Goal: Task Accomplishment & Management: Use online tool/utility

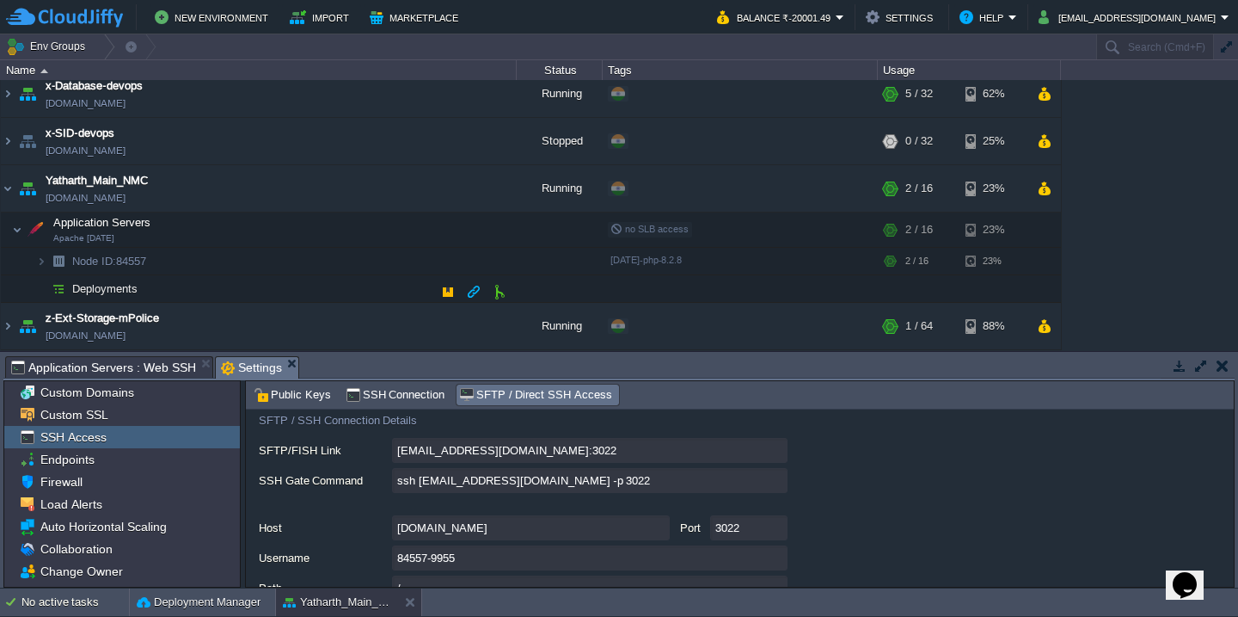
scroll to position [199, 0]
click at [357, 263] on button "button" at bounding box center [361, 260] width 15 height 15
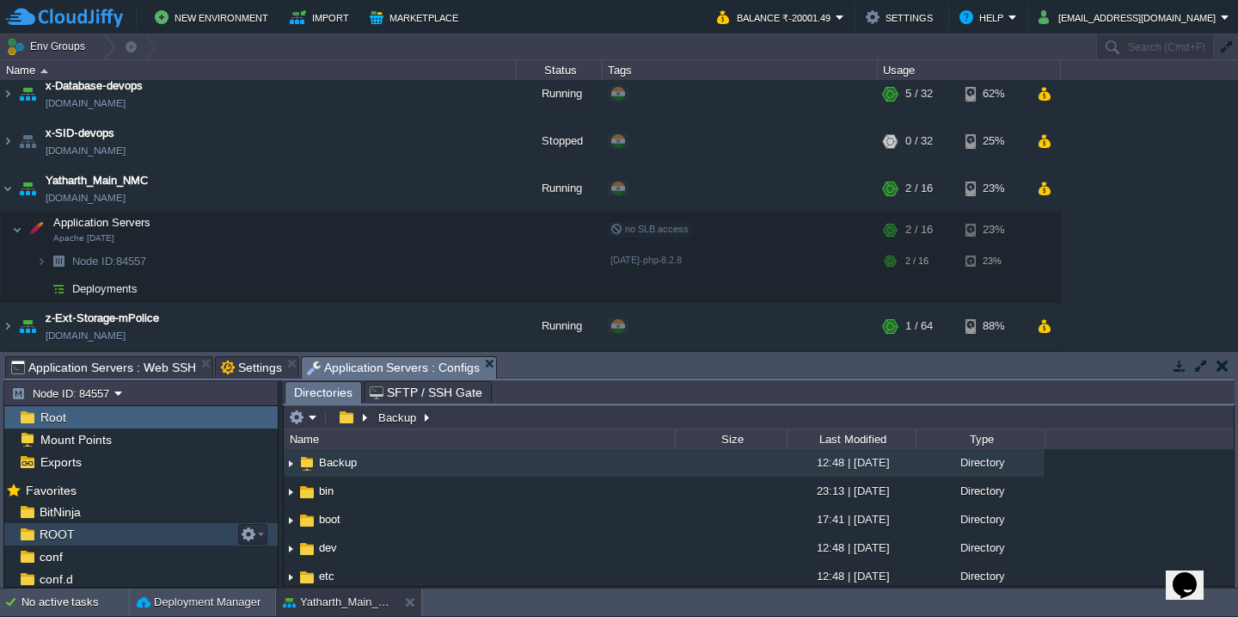
click at [135, 540] on div "ROOT" at bounding box center [140, 534] width 273 height 22
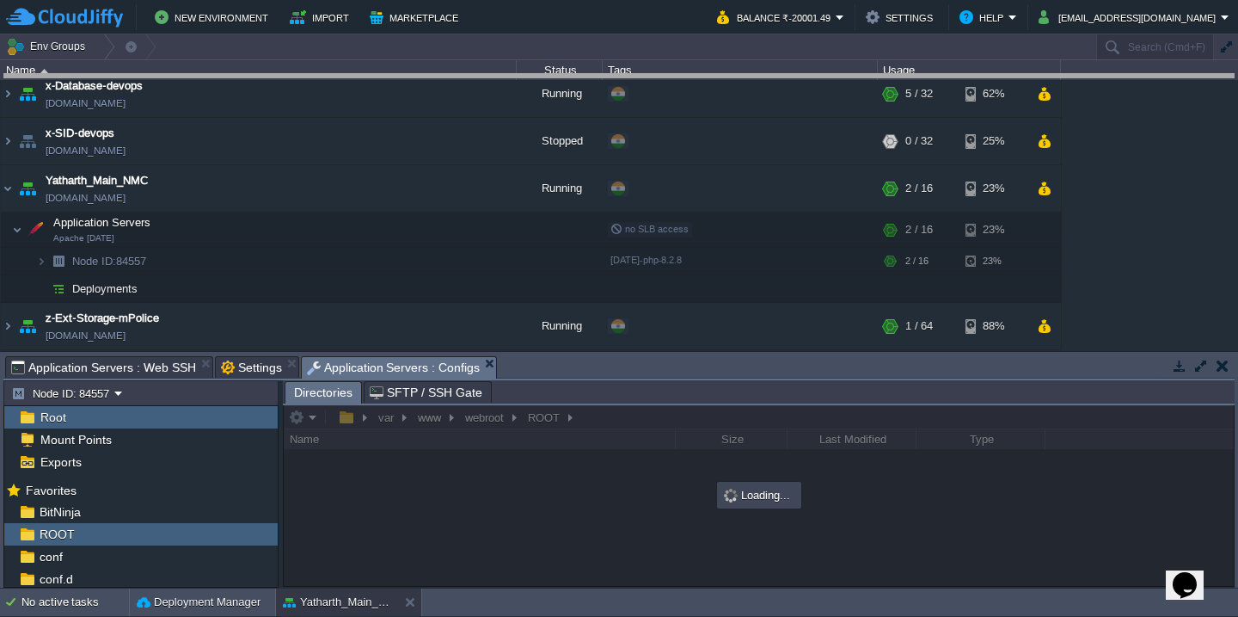
drag, startPoint x: 562, startPoint y: 375, endPoint x: 562, endPoint y: 93, distance: 282.1
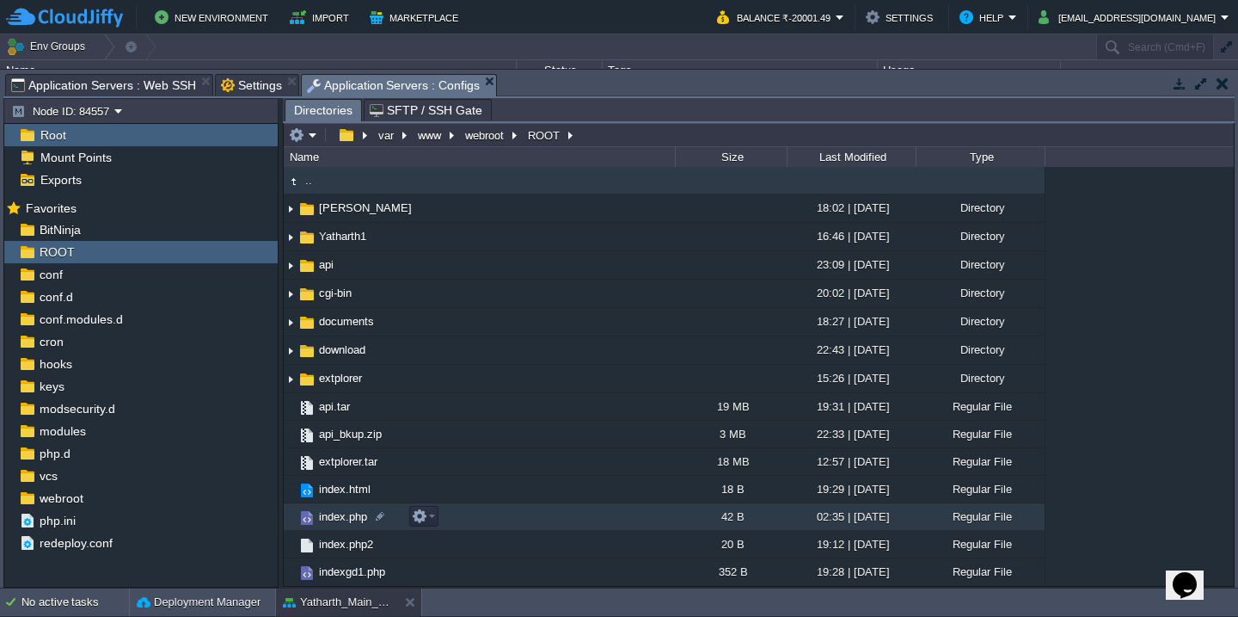
click at [480, 518] on td "index.php" at bounding box center [479, 517] width 391 height 28
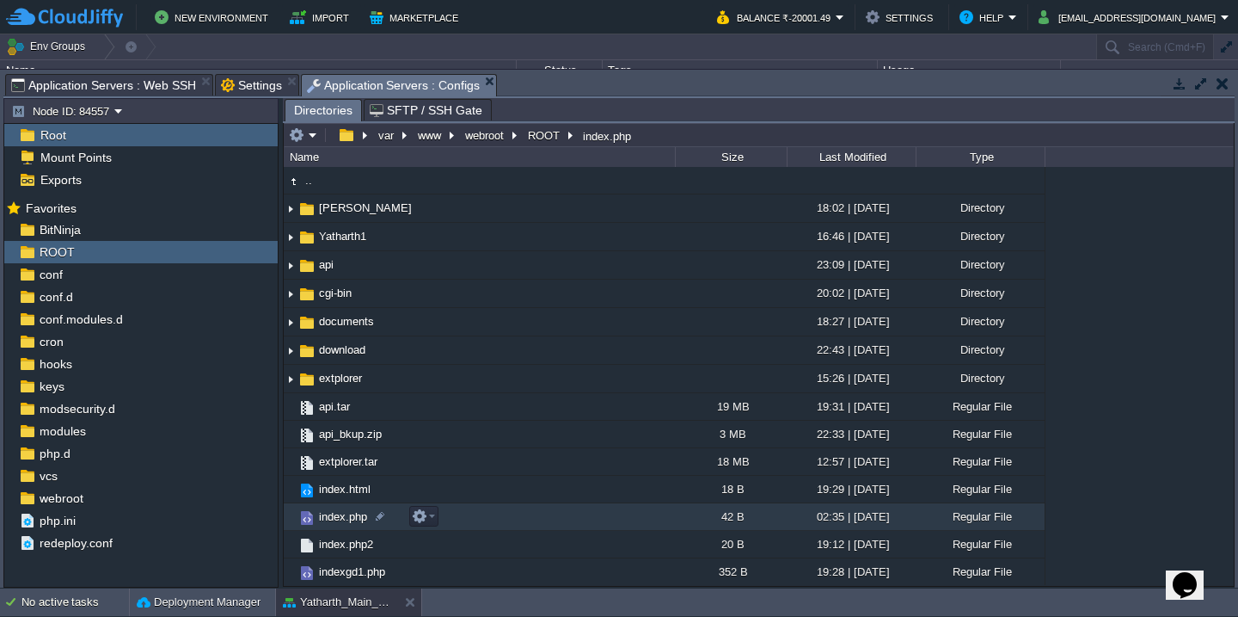
click at [480, 518] on td "index.php" at bounding box center [479, 517] width 391 height 28
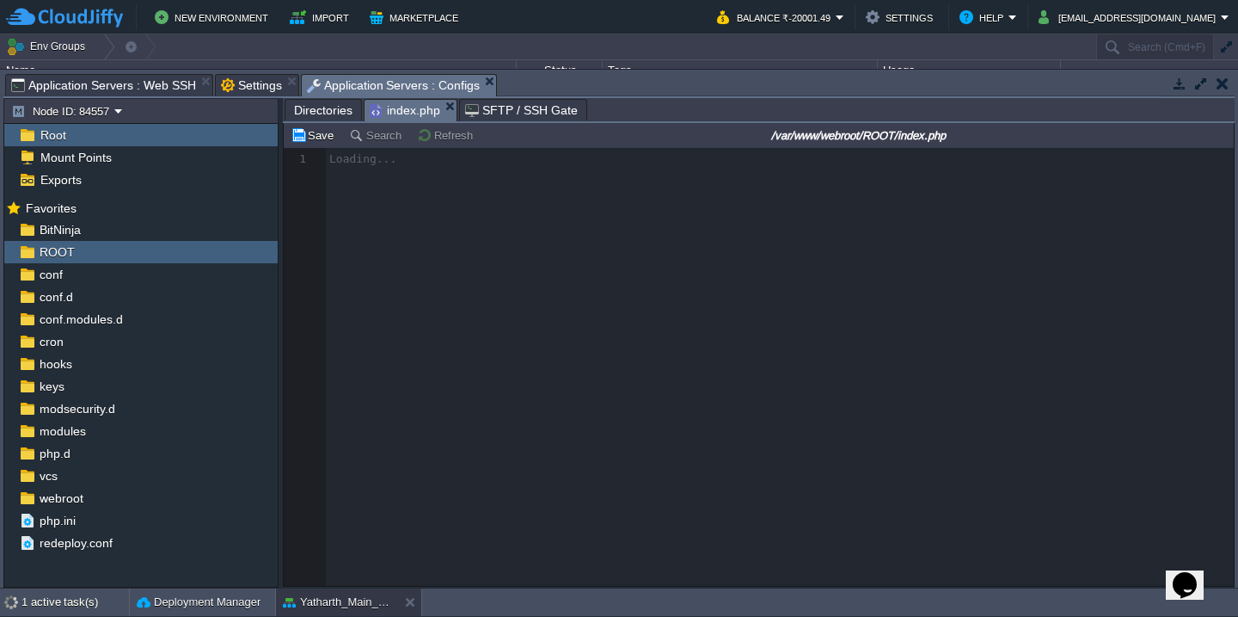
scroll to position [7, 0]
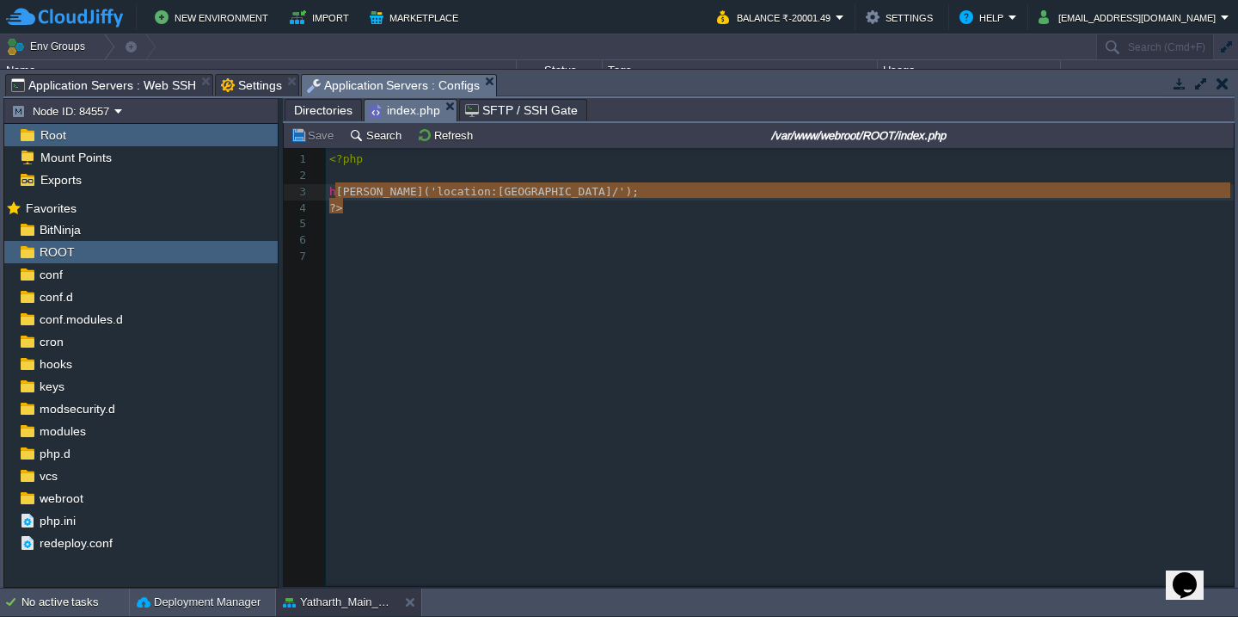
type textarea "<?php header('location:[GEOGRAPHIC_DATA]/'); ?>"
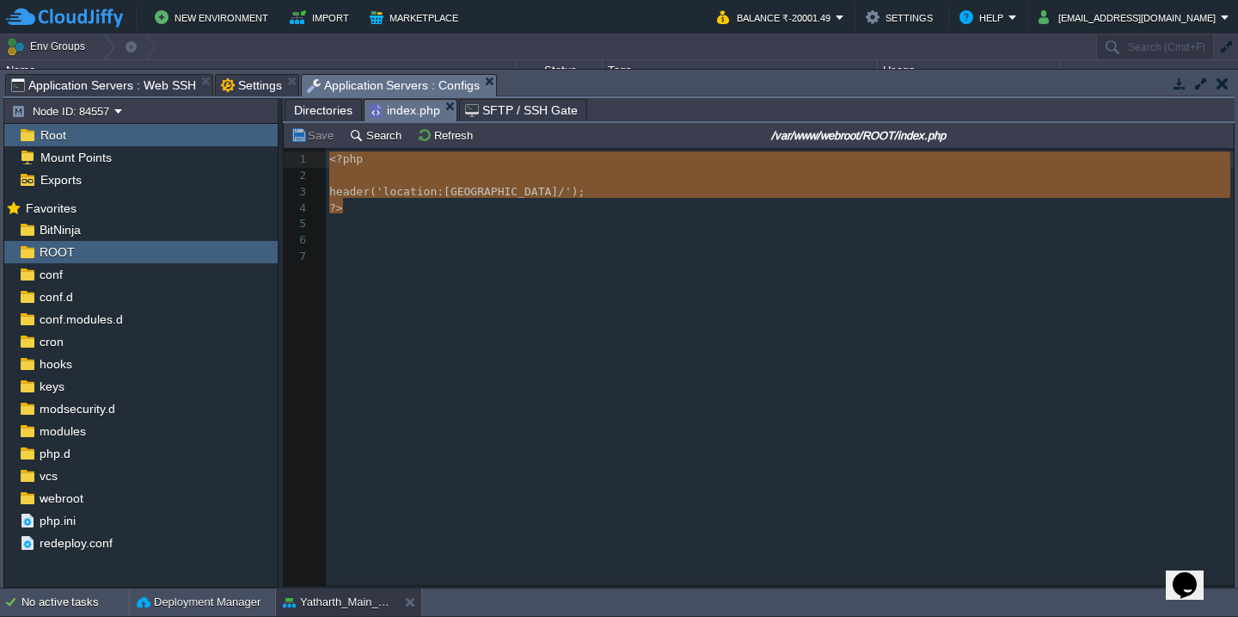
drag, startPoint x: 378, startPoint y: 214, endPoint x: 298, endPoint y: 149, distance: 104.0
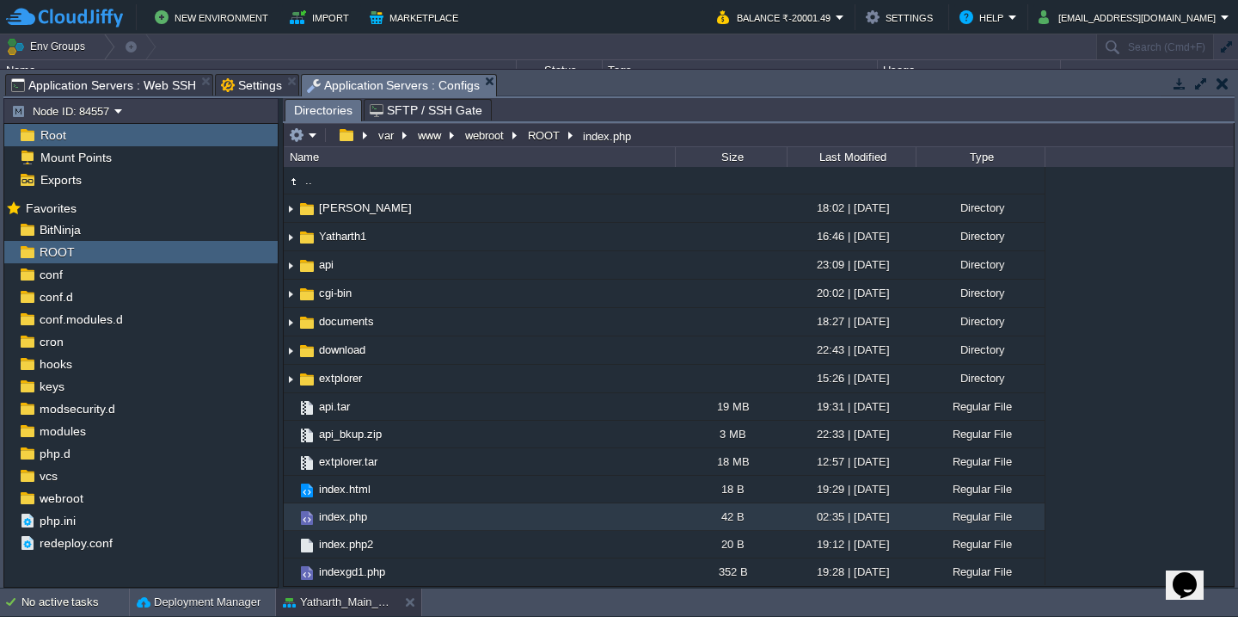
click at [465, 245] on td "Yatharth1" at bounding box center [479, 237] width 391 height 28
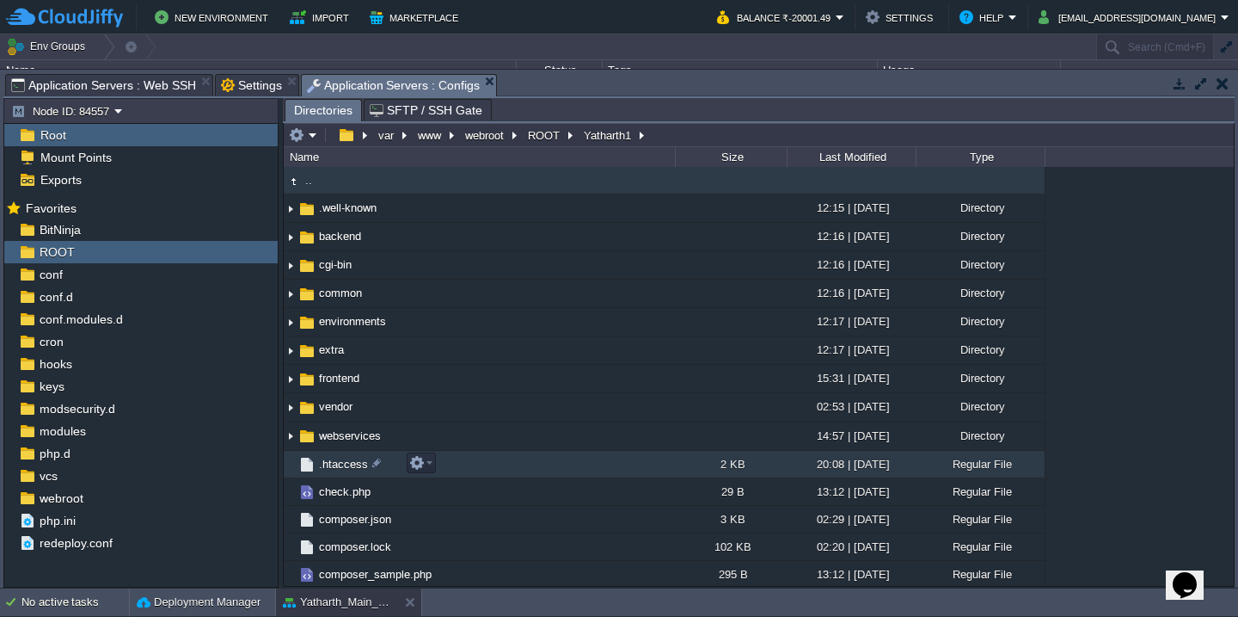
click at [532, 466] on td ".htaccess" at bounding box center [479, 465] width 391 height 28
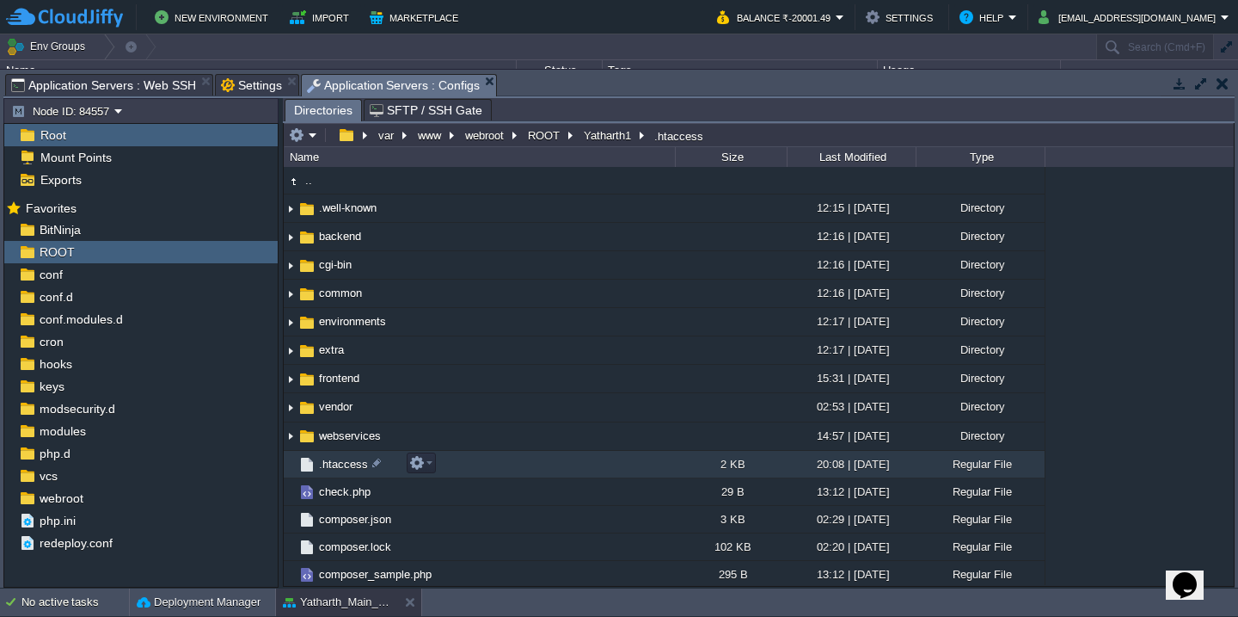
click at [532, 466] on td ".htaccess" at bounding box center [479, 465] width 391 height 28
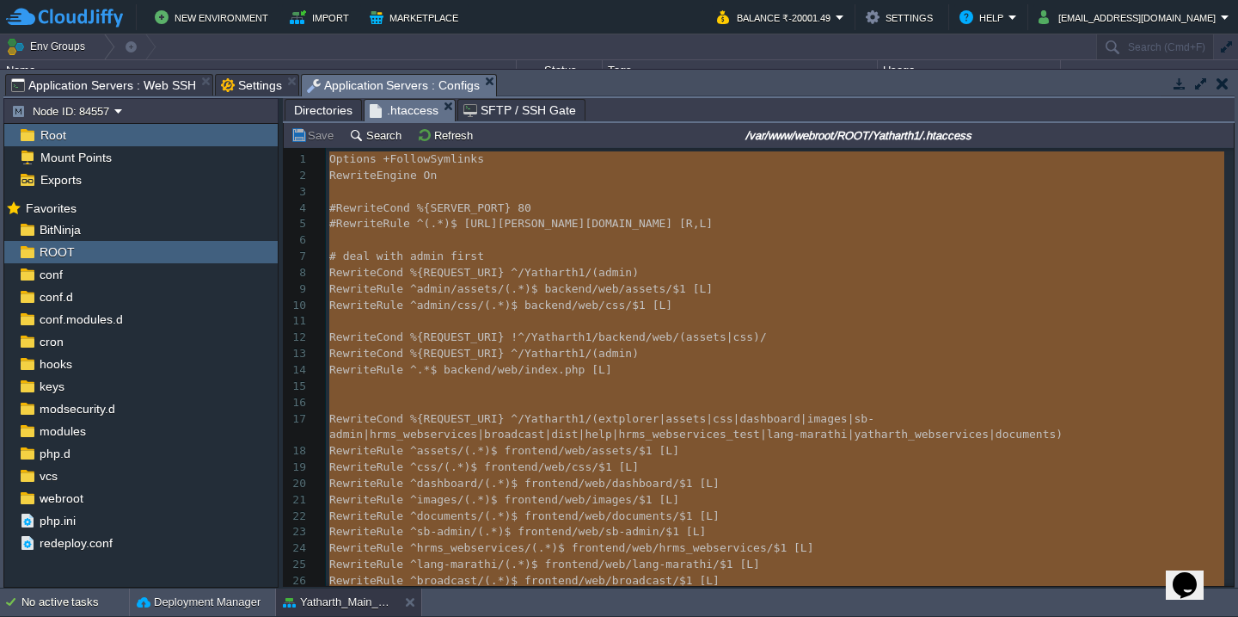
type textarea "-"
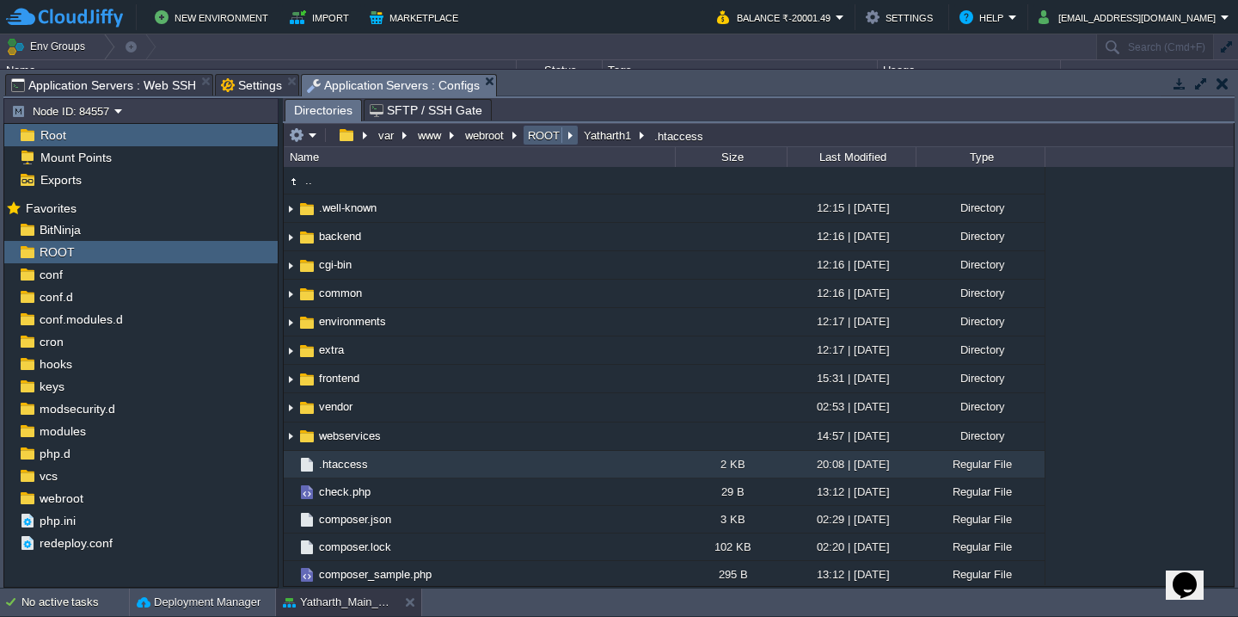
click at [549, 130] on button "ROOT" at bounding box center [544, 134] width 39 height 15
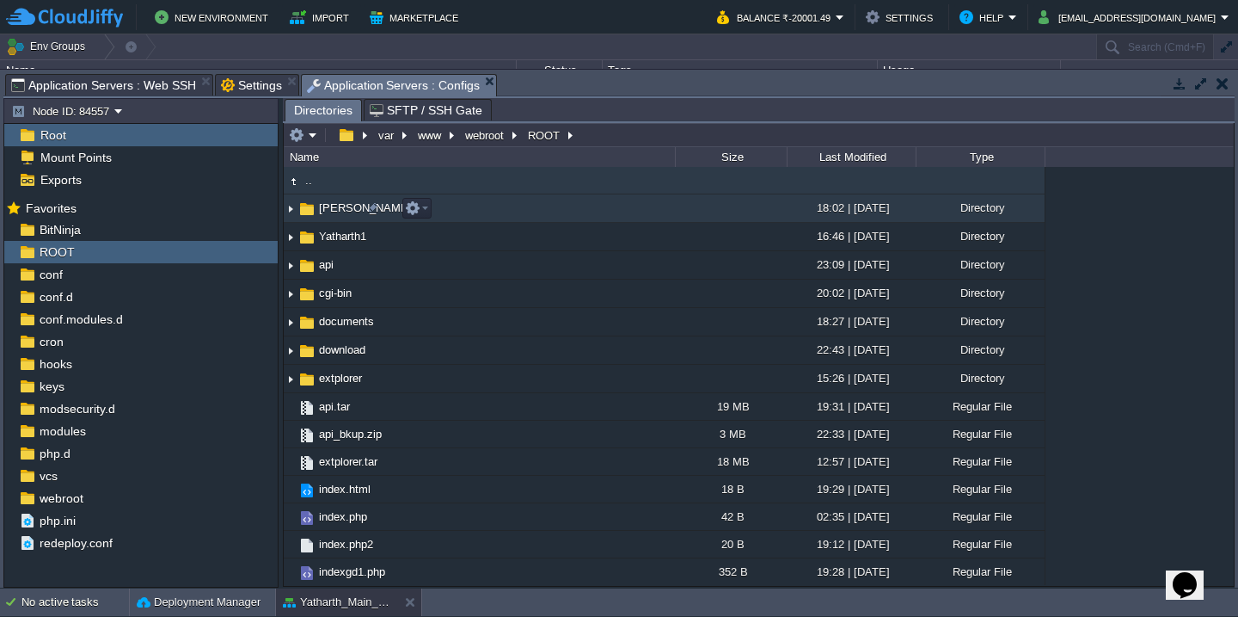
click at [480, 212] on td "[PERSON_NAME]" at bounding box center [479, 208] width 391 height 28
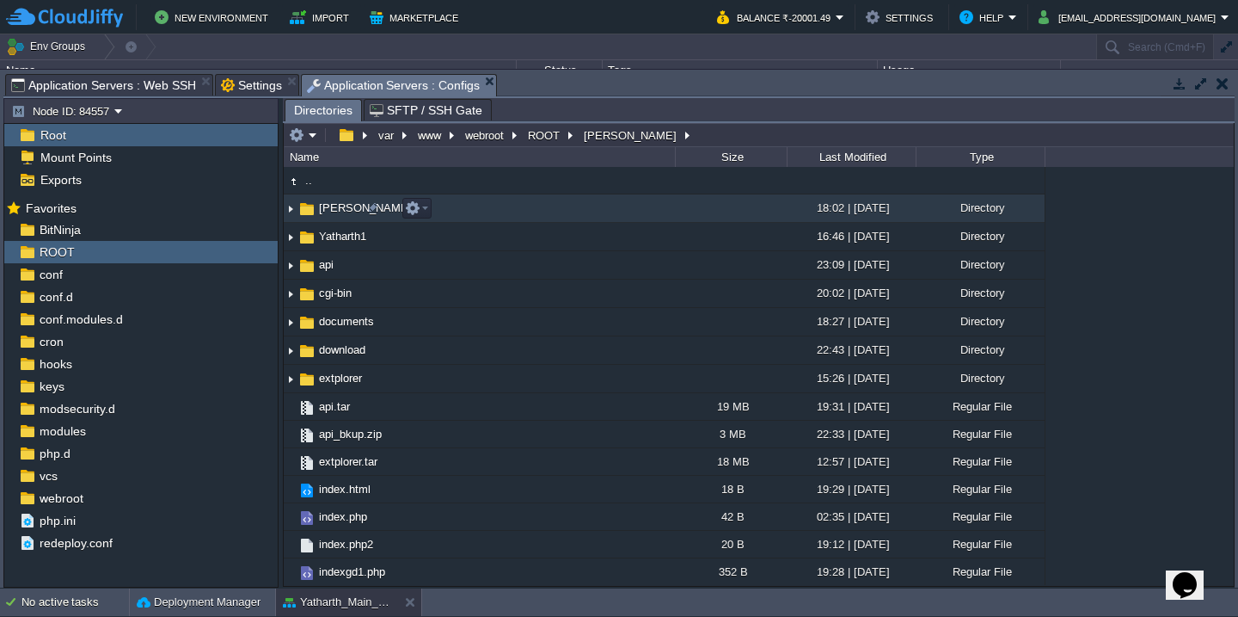
click at [480, 212] on td "[PERSON_NAME]" at bounding box center [479, 208] width 391 height 28
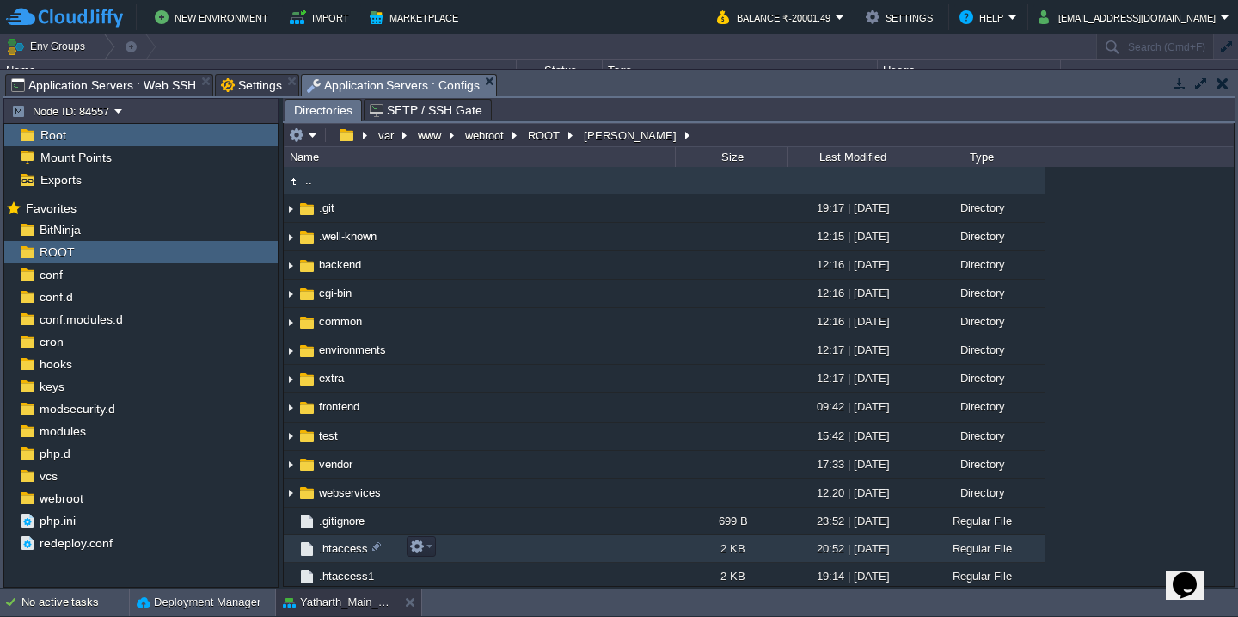
click at [470, 547] on td ".htaccess" at bounding box center [479, 549] width 391 height 28
